Goal: Information Seeking & Learning: Learn about a topic

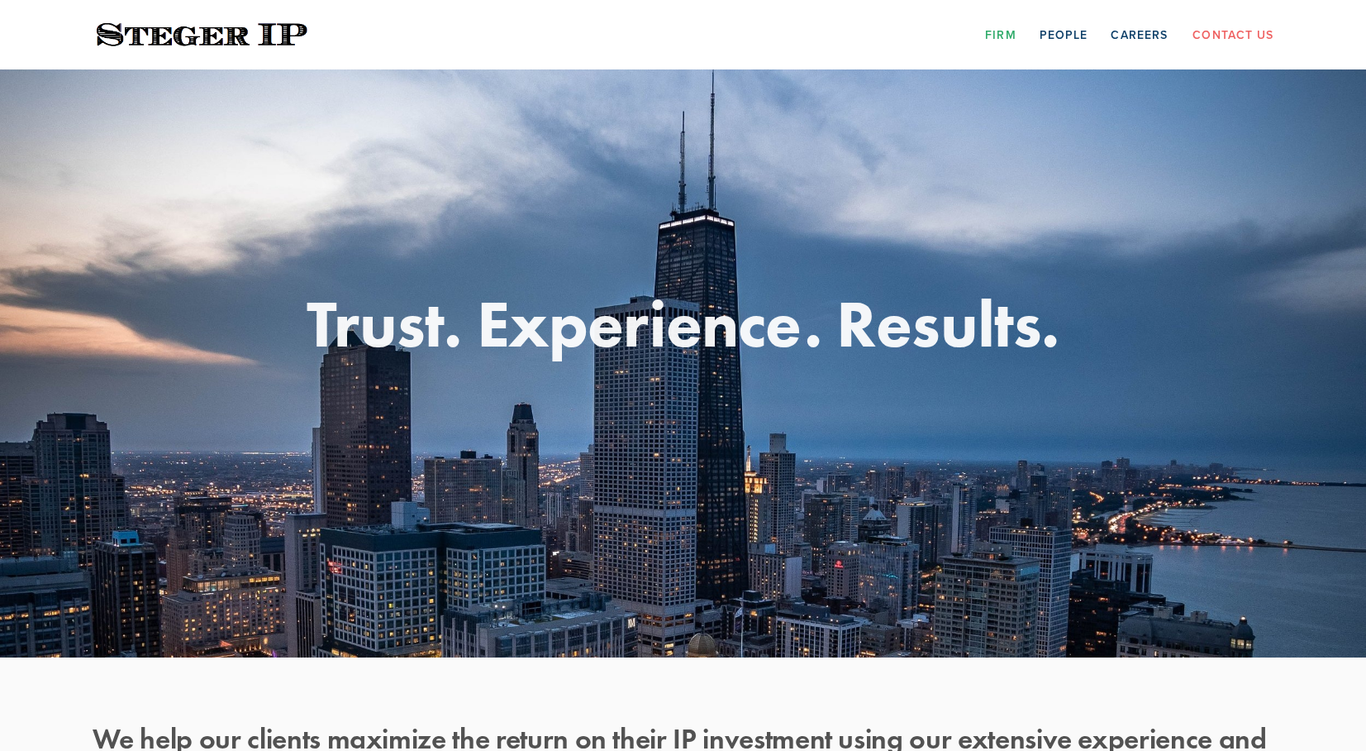
click at [1007, 34] on link "Firm" at bounding box center [1000, 34] width 31 height 26
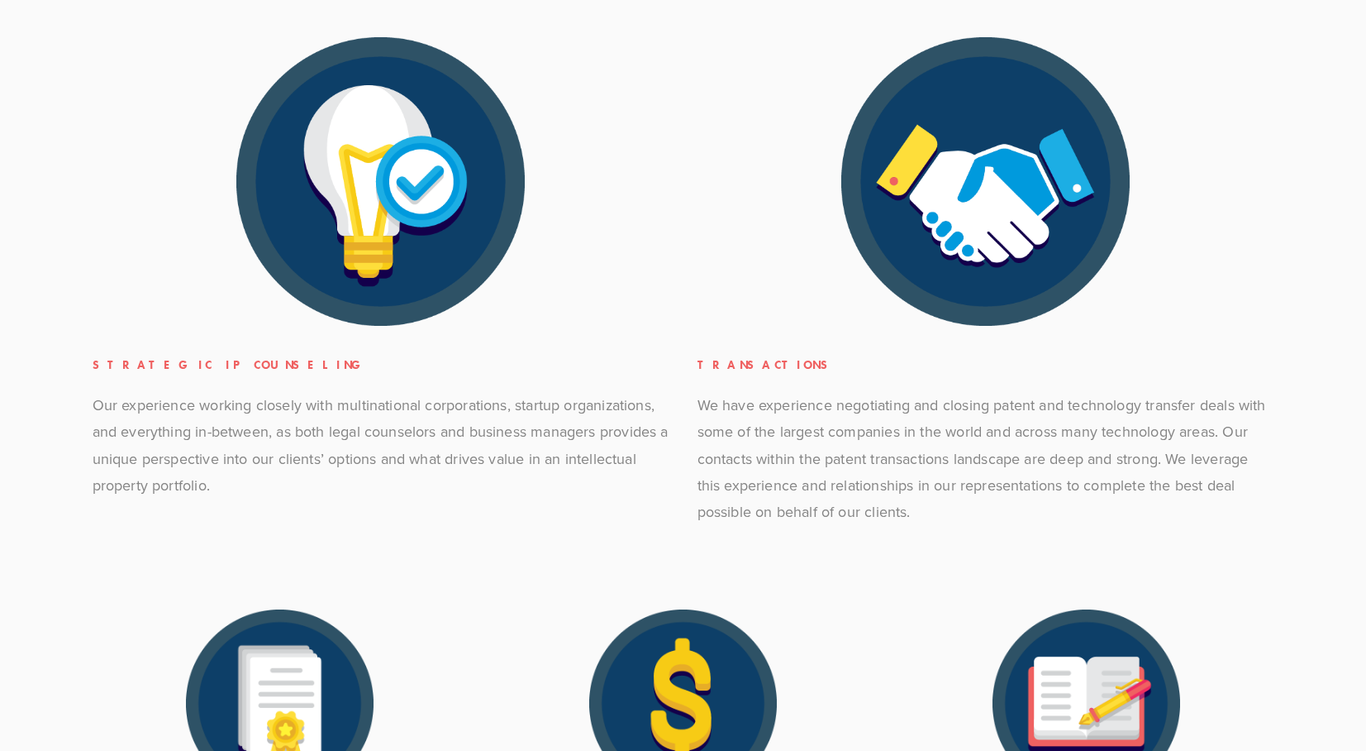
scroll to position [807, 0]
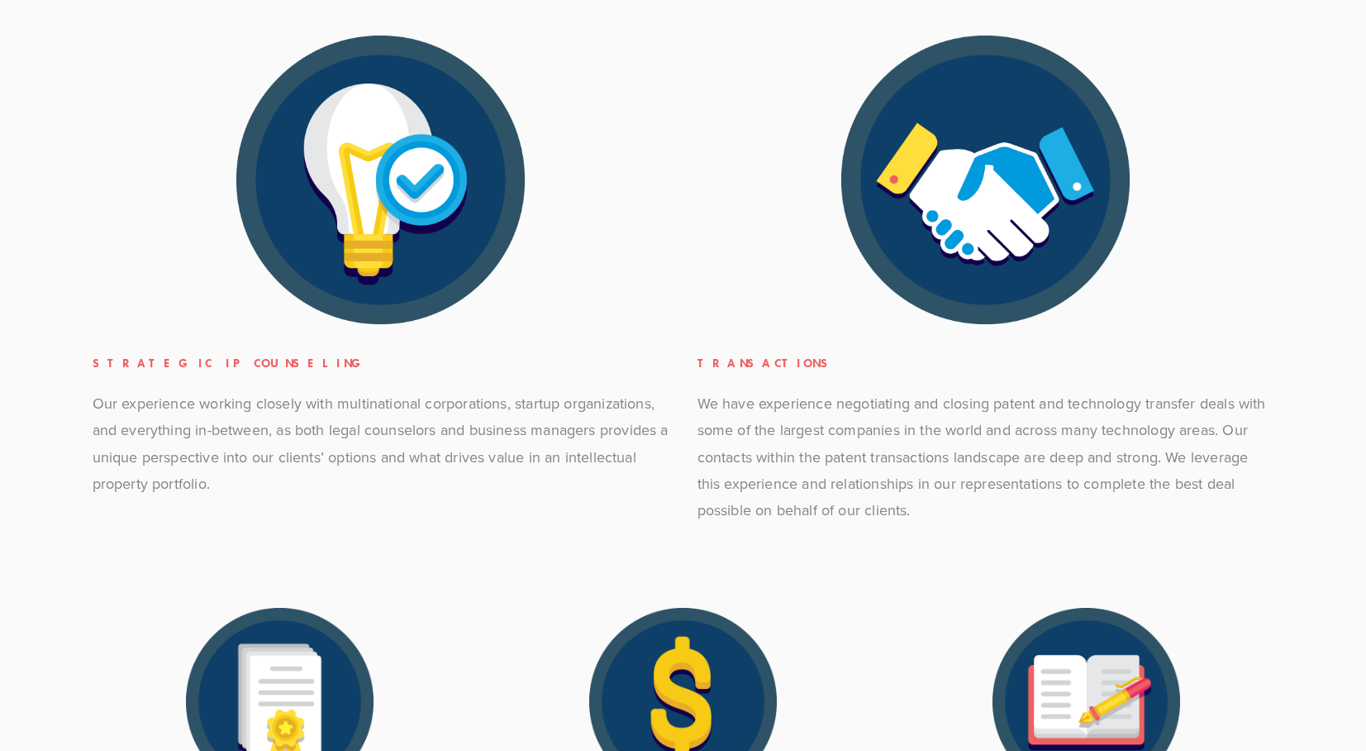
click at [951, 189] on img at bounding box center [986, 180] width 288 height 288
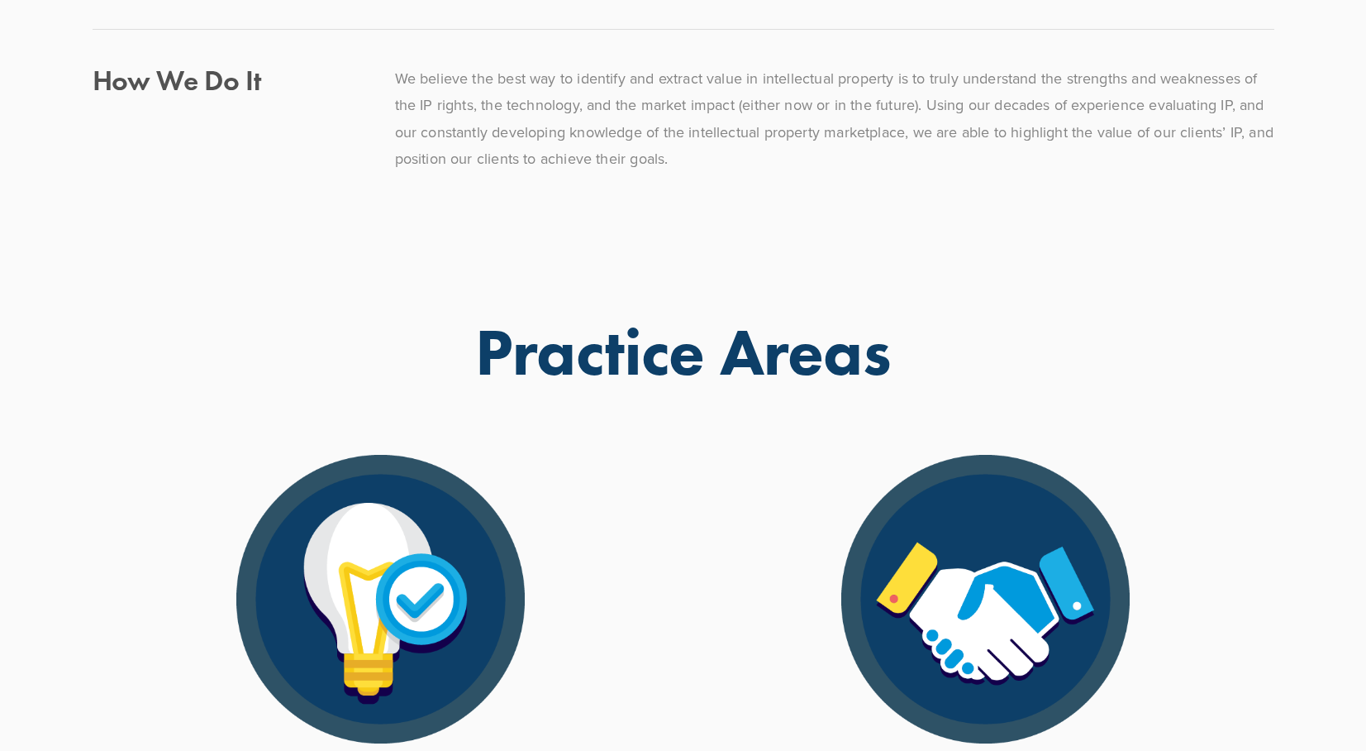
scroll to position [0, 0]
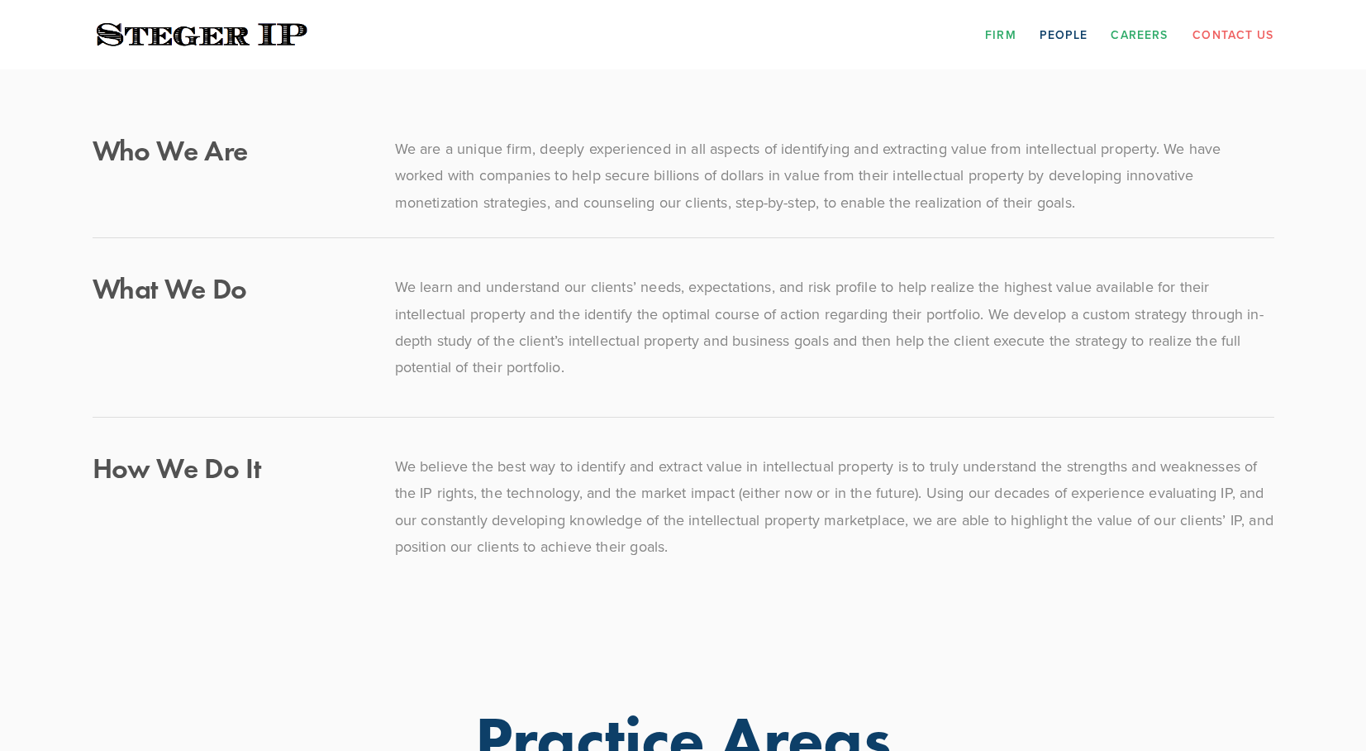
click at [1151, 36] on link "Careers" at bounding box center [1139, 34] width 57 height 26
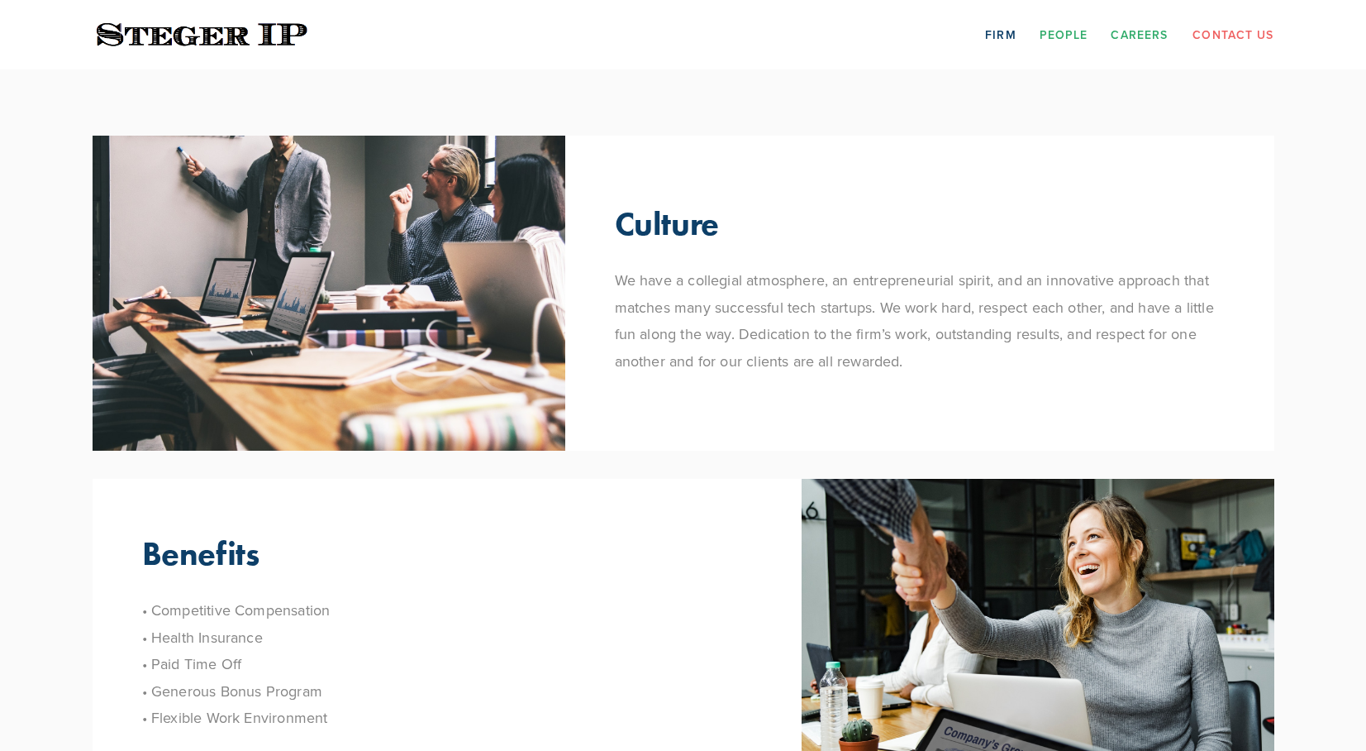
click at [1077, 25] on link "People" at bounding box center [1064, 34] width 49 height 26
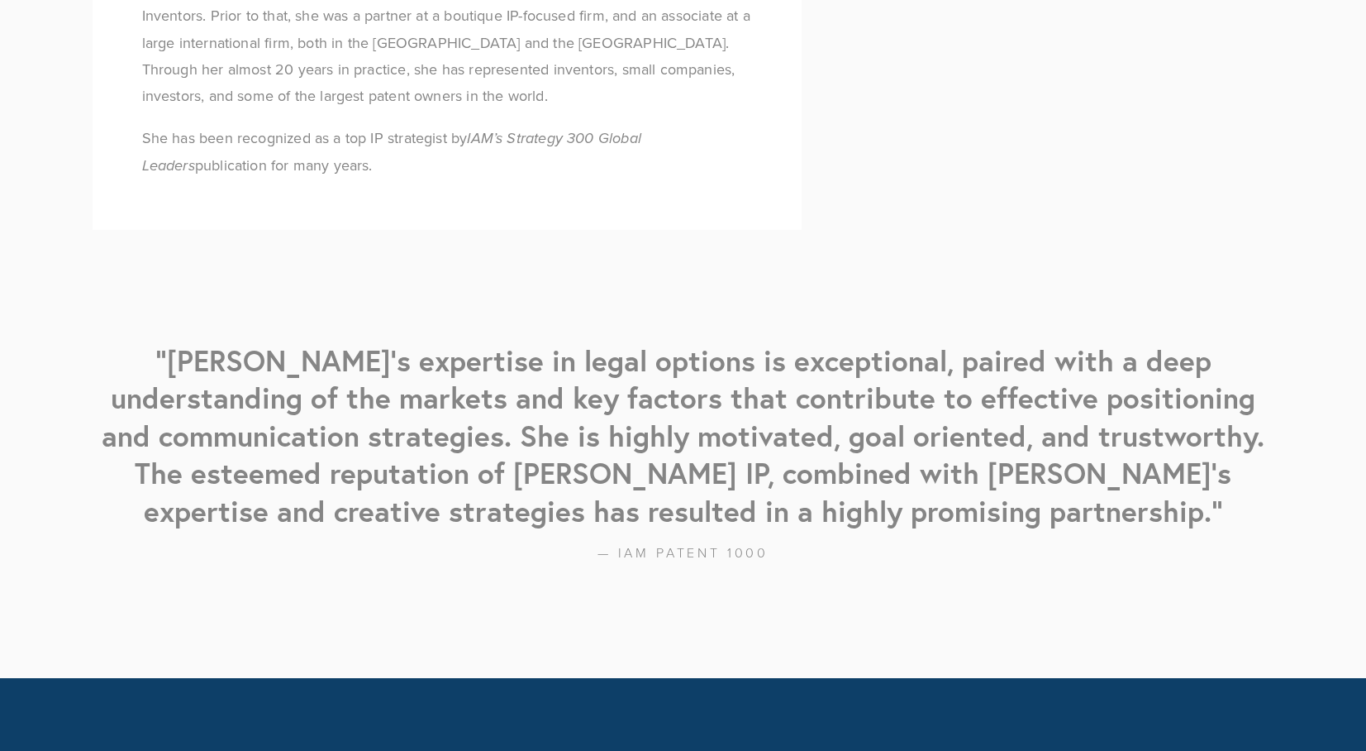
scroll to position [1878, 0]
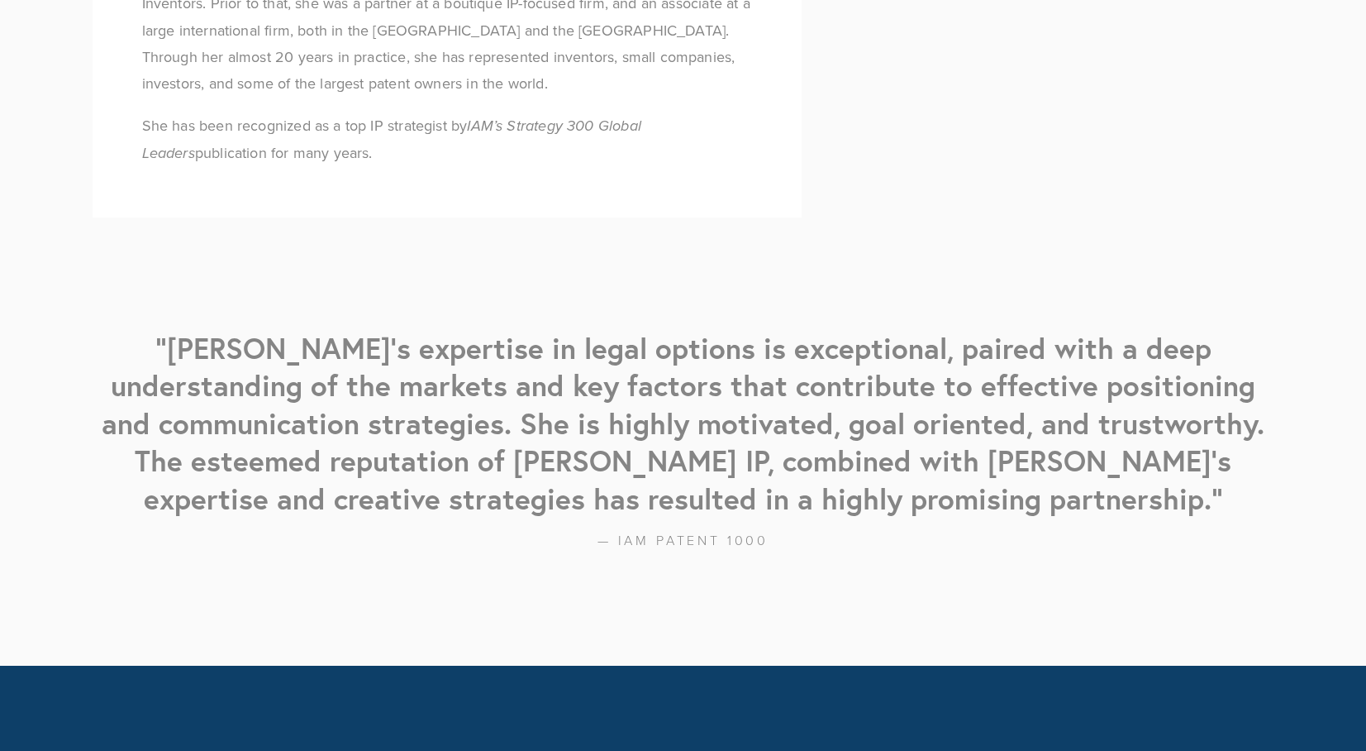
click at [1212, 479] on span "”" at bounding box center [1218, 498] width 12 height 38
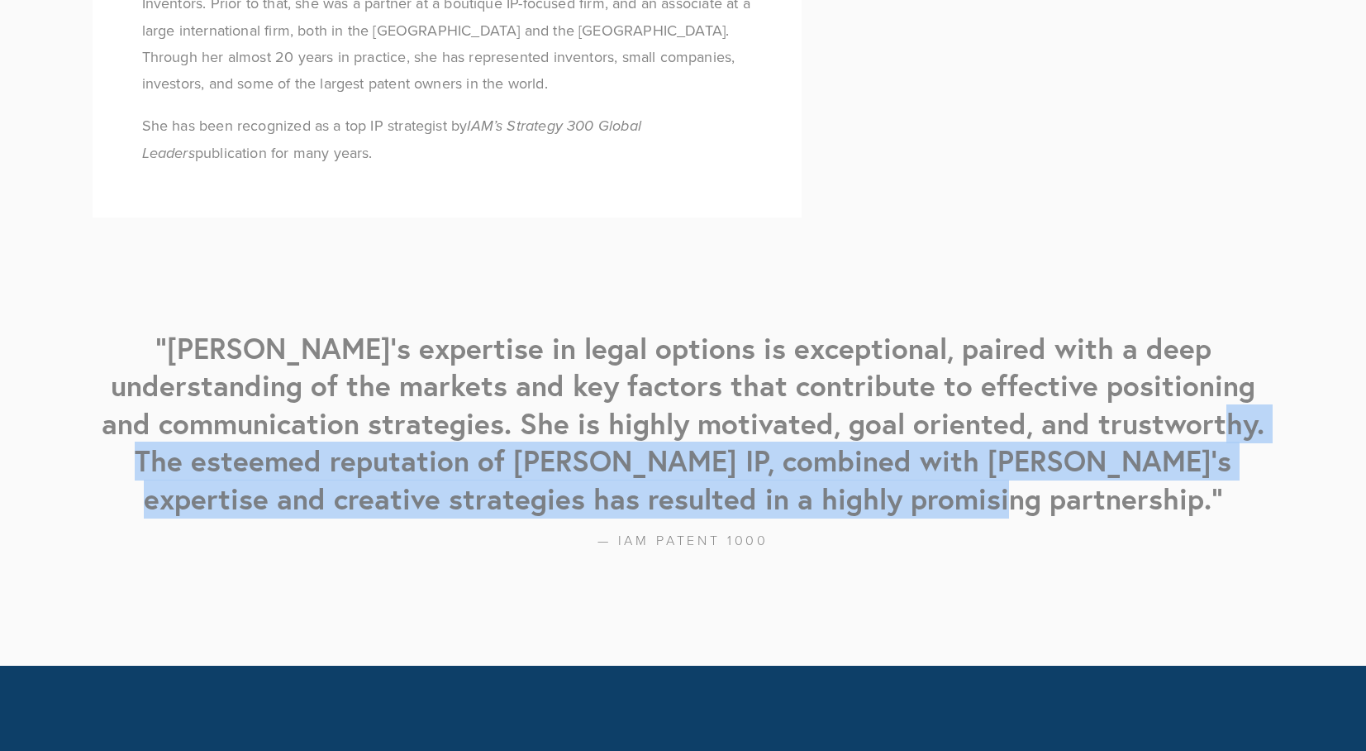
drag, startPoint x: 1058, startPoint y: 444, endPoint x: 1215, endPoint y: 351, distance: 182.3
click at [1215, 351] on blockquote "“ Elizabeth’s expertise in legal options is exceptional, paired with a deep und…" at bounding box center [684, 424] width 1182 height 188
copy blockquote "The esteemed reputation of Steger IP, combined with Elizabeth’s expertise and c…"
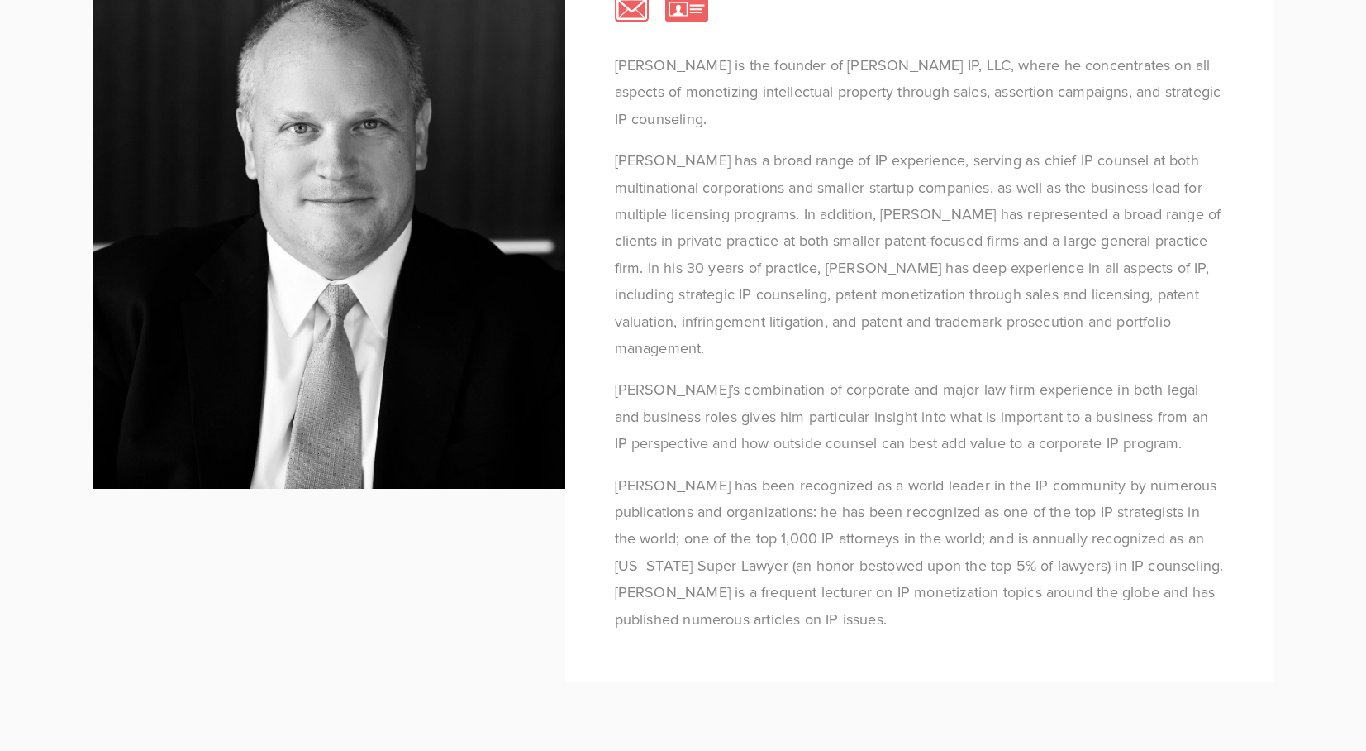
scroll to position [0, 0]
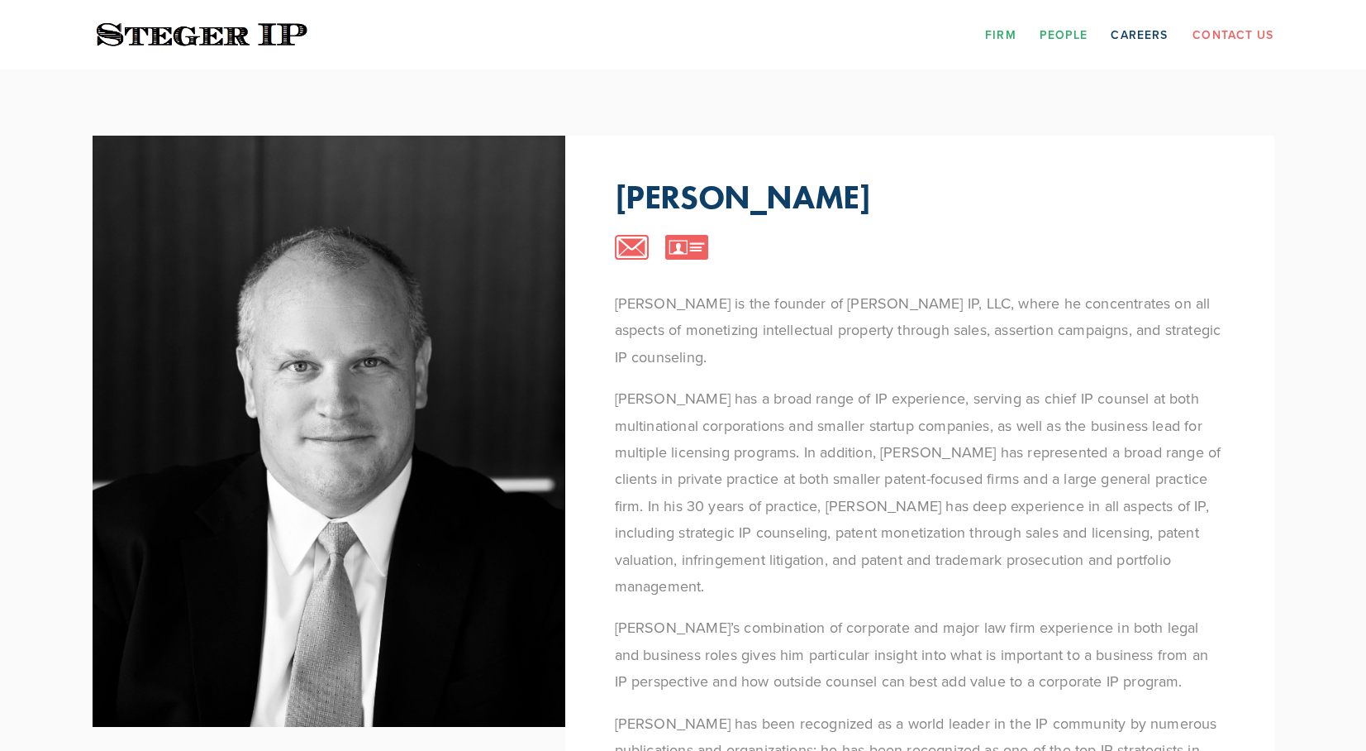
click at [1001, 33] on link "Firm" at bounding box center [1000, 34] width 31 height 26
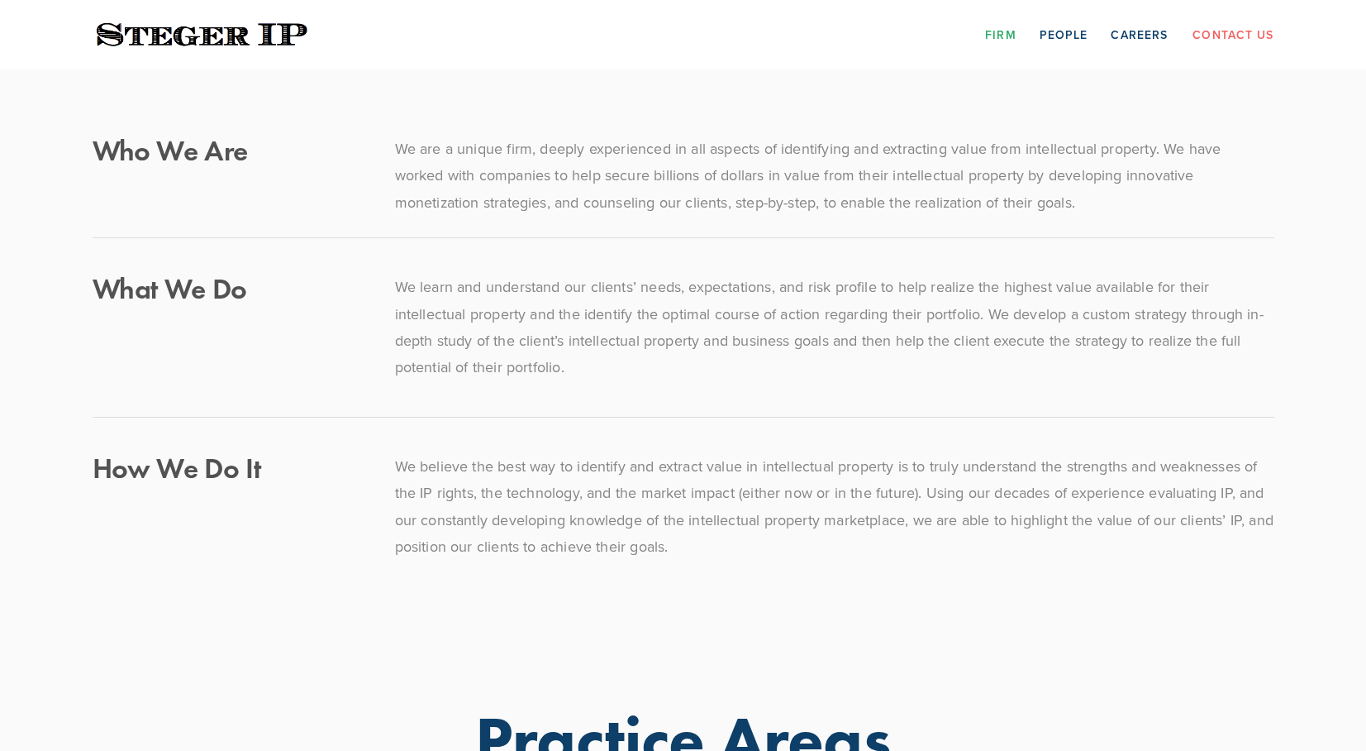
click at [831, 310] on p "We learn and understand our clients’ needs, expectations, and risk profile to h…" at bounding box center [835, 327] width 880 height 107
